Goal: Task Accomplishment & Management: Use online tool/utility

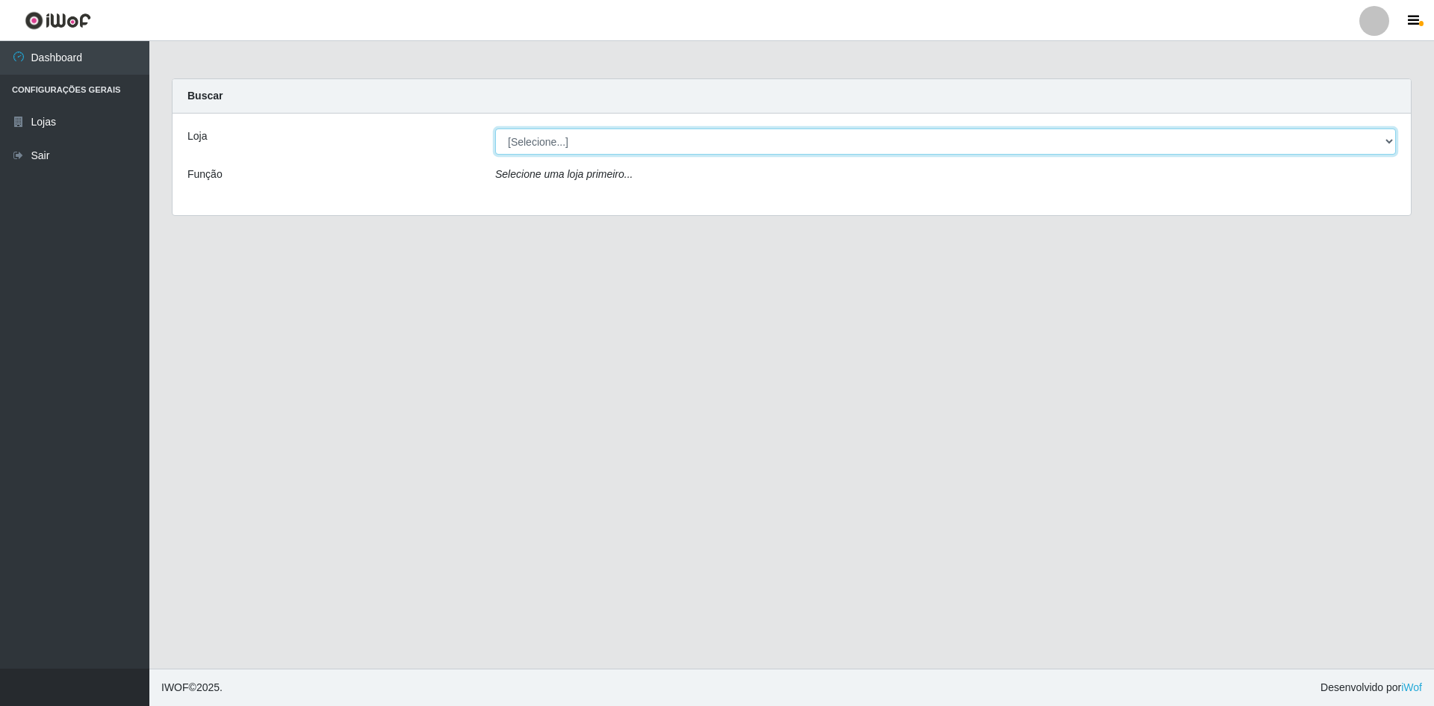
click at [701, 139] on select "[Selecione...] Hiper Queiroz - [GEOGRAPHIC_DATA] [GEOGRAPHIC_DATA] [GEOGRAPHIC_…" at bounding box center [945, 141] width 901 height 26
select select "517"
click at [495, 128] on select "[Selecione...] Hiper Queiroz - [GEOGRAPHIC_DATA] [GEOGRAPHIC_DATA] [GEOGRAPHIC_…" at bounding box center [945, 141] width 901 height 26
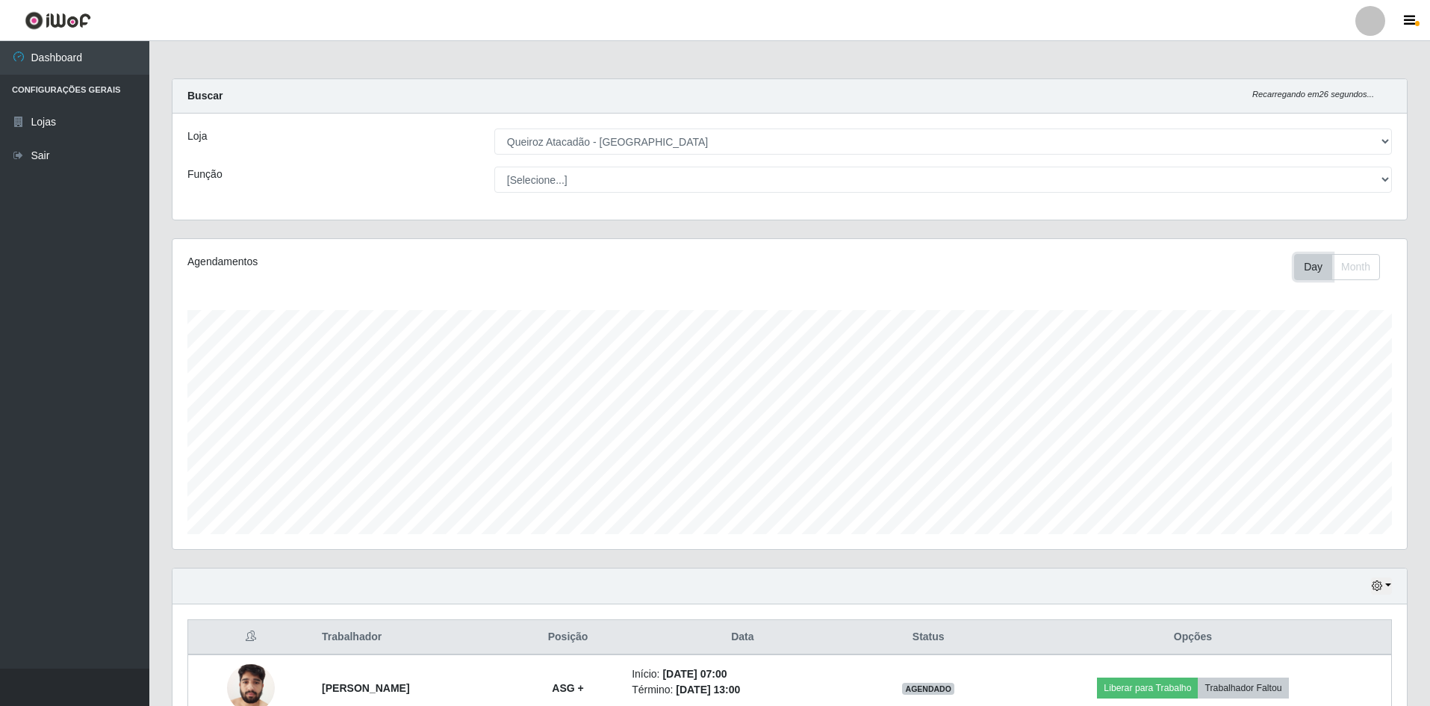
click at [1315, 270] on button "Day" at bounding box center [1313, 267] width 38 height 26
click at [1346, 261] on button "Month" at bounding box center [1356, 267] width 49 height 26
click at [1328, 265] on button "Day" at bounding box center [1313, 267] width 38 height 26
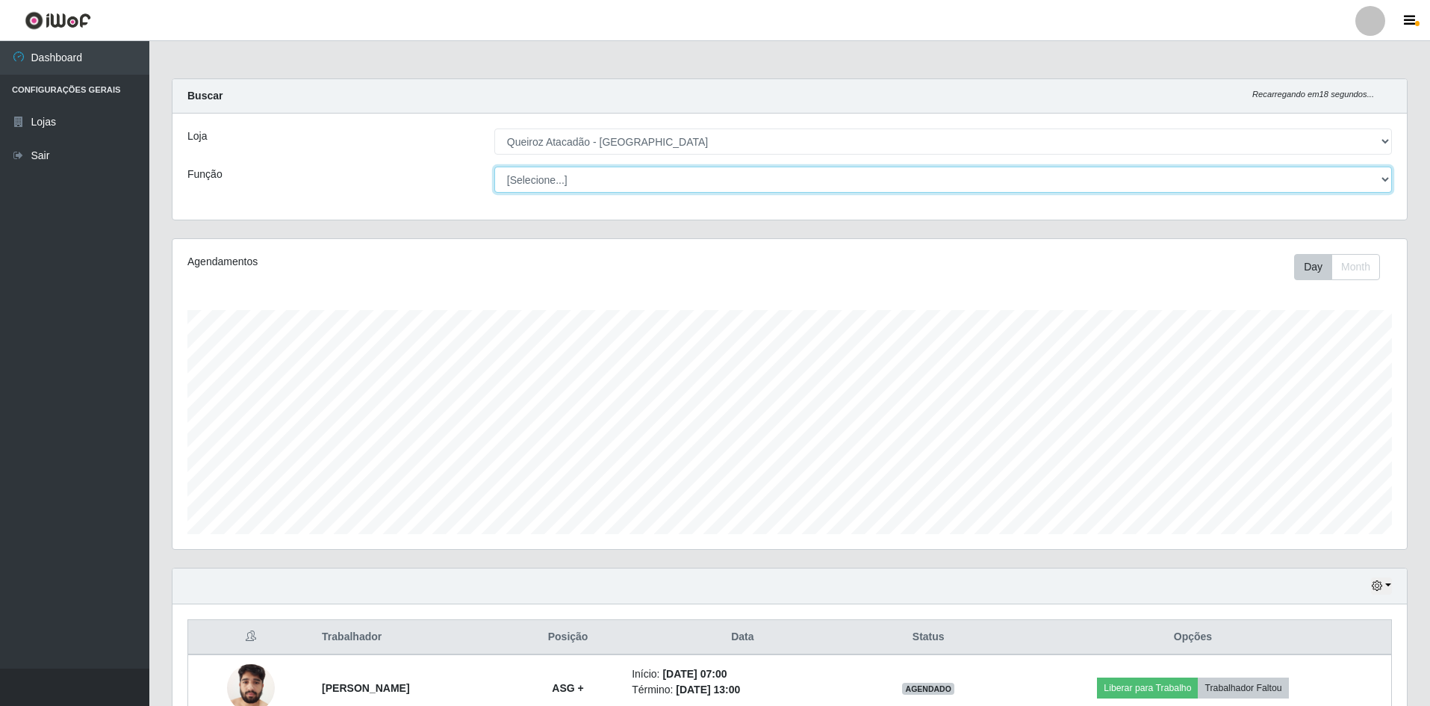
click at [632, 180] on select "[Selecione...] ASG ASG + ASG ++ Embalador Embalador + Embalador ++ Repositor Re…" at bounding box center [943, 180] width 898 height 26
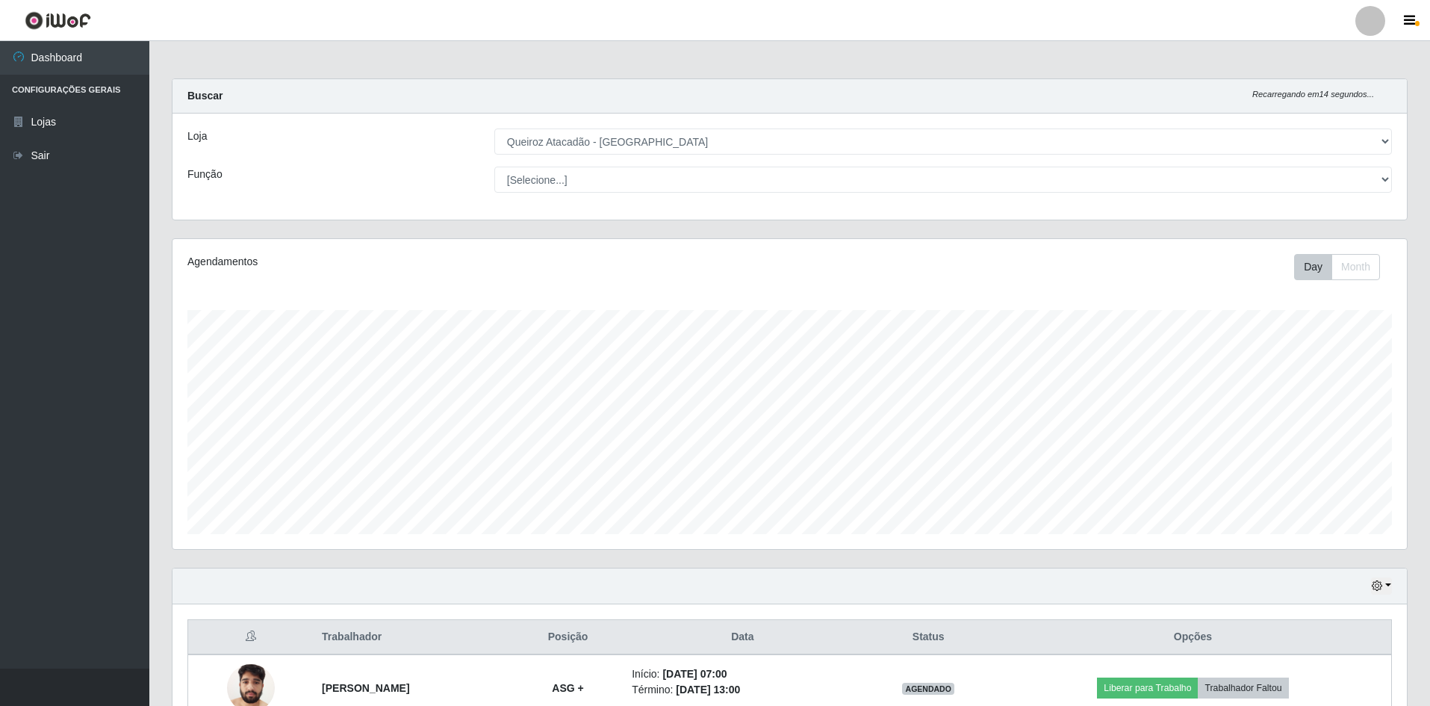
click at [262, 246] on div "Agendamentos Day Month" at bounding box center [790, 394] width 1235 height 310
click at [1412, 17] on icon "button" at bounding box center [1409, 20] width 11 height 13
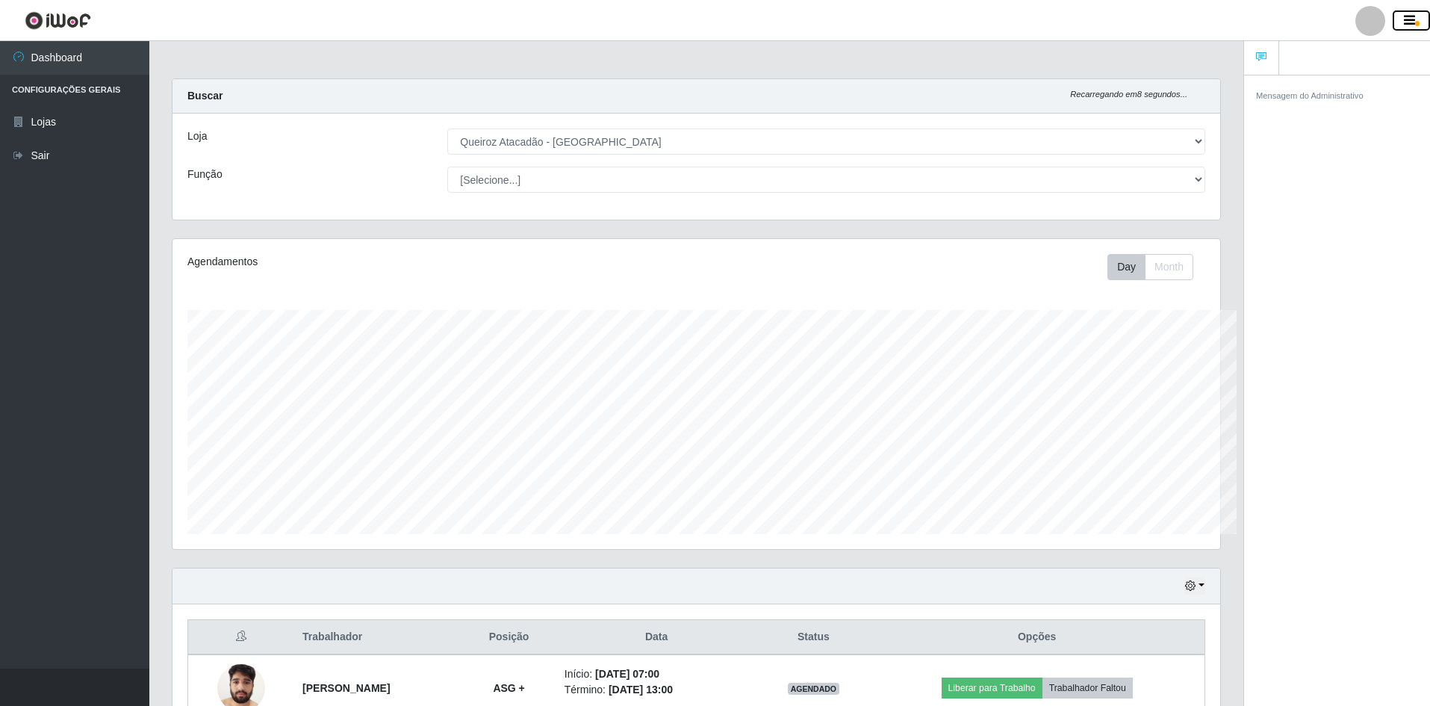
scroll to position [746617, 745878]
click at [970, 159] on div "Loja [Selecione...] Hiper Queiroz - [GEOGRAPHIC_DATA] [GEOGRAPHIC_DATA] [GEOGRA…" at bounding box center [697, 167] width 1048 height 106
click at [1415, 19] on icon "button" at bounding box center [1409, 20] width 11 height 13
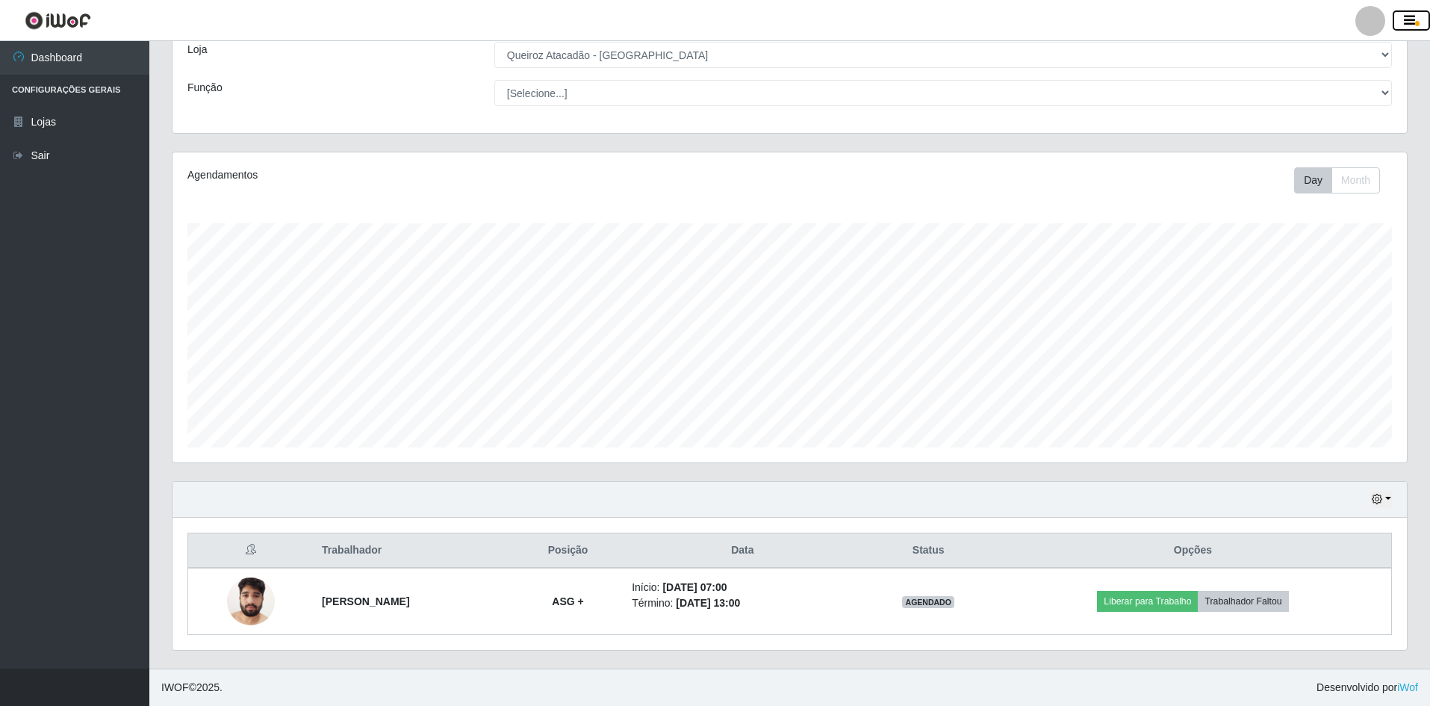
scroll to position [0, 0]
